Goal: Task Accomplishment & Management: Manage account settings

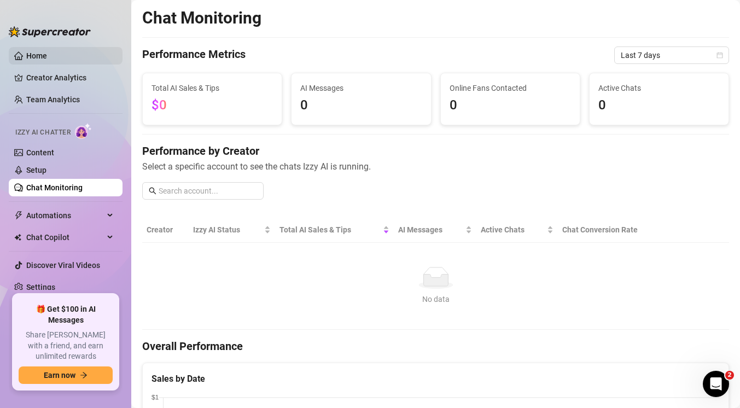
click at [38, 52] on link "Home" at bounding box center [36, 55] width 21 height 9
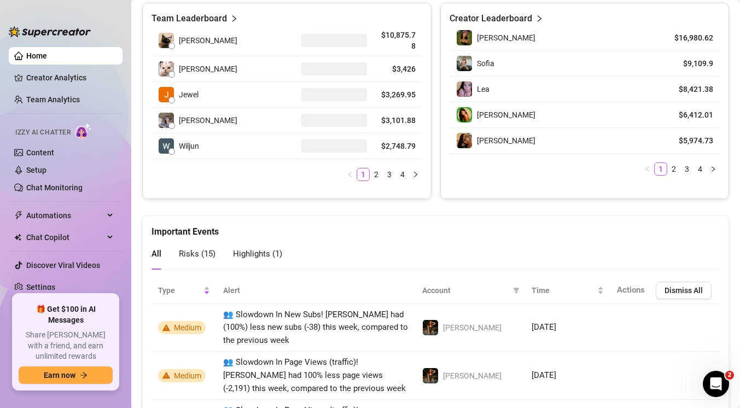
scroll to position [552, 0]
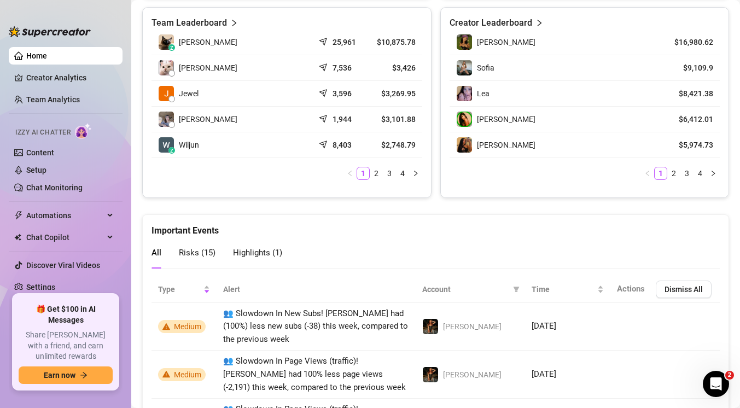
click at [30, 58] on link "Home" at bounding box center [36, 55] width 21 height 9
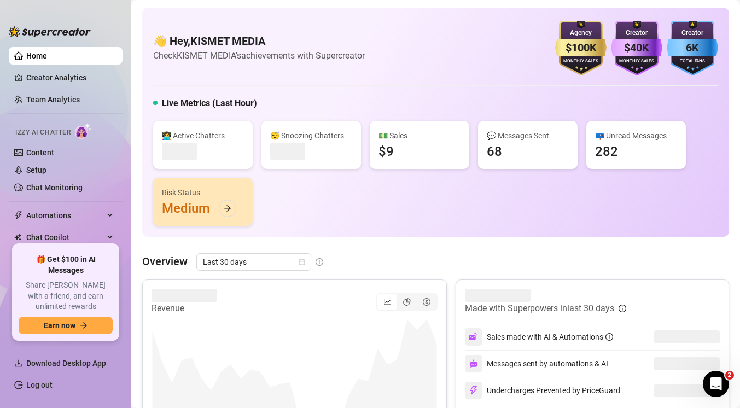
scroll to position [50, 0]
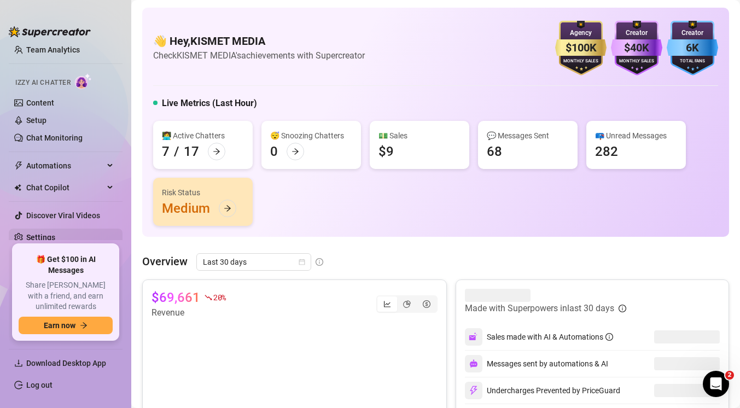
click at [35, 238] on link "Settings" at bounding box center [40, 237] width 29 height 9
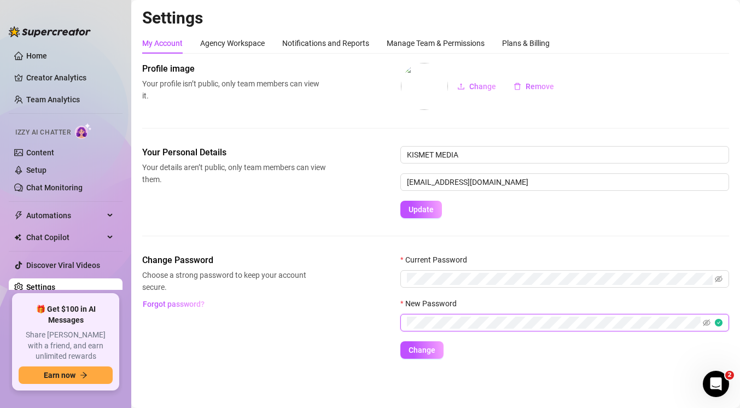
click at [327, 304] on div "Change Password Choose a strong password to keep your account secure. Forgot pa…" at bounding box center [435, 306] width 587 height 105
click at [413, 346] on span "Change" at bounding box center [421, 350] width 27 height 9
click at [57, 77] on link "Creator Analytics" at bounding box center [69, 77] width 87 height 17
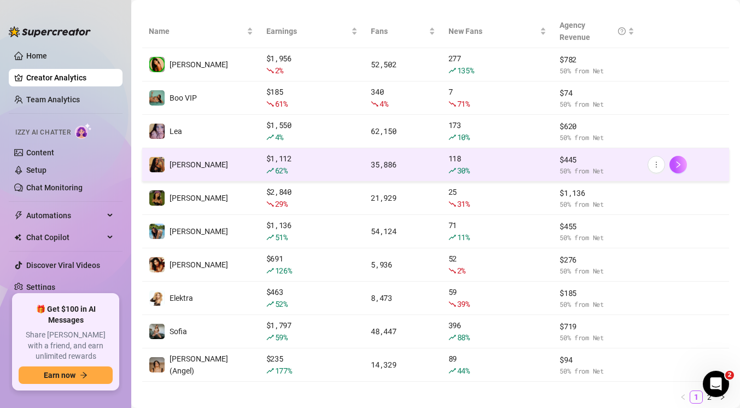
scroll to position [178, 0]
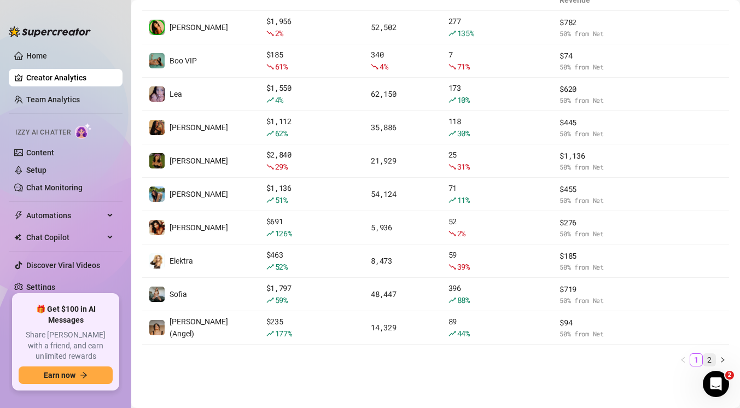
click at [709, 358] on link "2" at bounding box center [709, 360] width 12 height 12
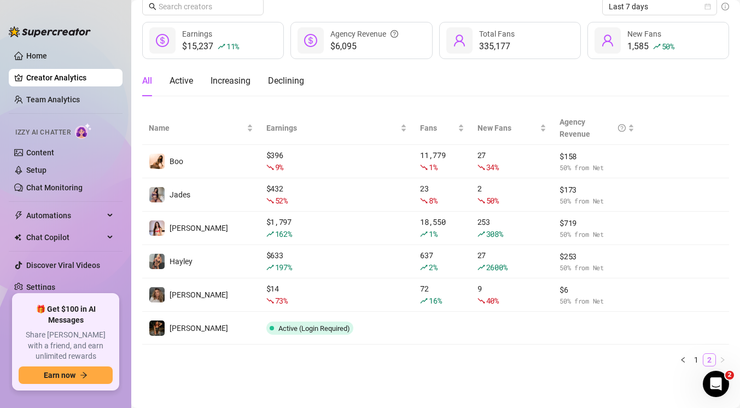
scroll to position [44, 0]
